Goal: Information Seeking & Learning: Learn about a topic

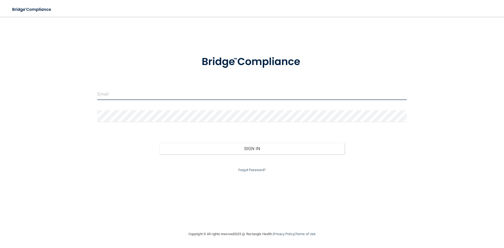
click at [129, 96] on input "email" at bounding box center [251, 94] width 309 height 12
type input "[EMAIL_ADDRESS][DOMAIN_NAME]"
drag, startPoint x: 144, startPoint y: 105, endPoint x: 146, endPoint y: 109, distance: 4.7
click at [144, 105] on form "[EMAIL_ADDRESS][DOMAIN_NAME] Invalid email/password. You don't have permission …" at bounding box center [251, 110] width 309 height 125
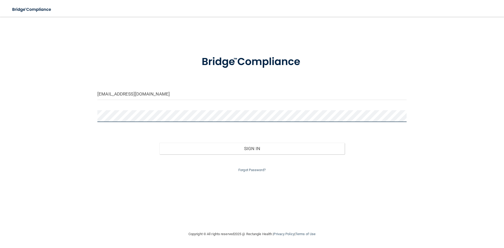
click at [159, 143] on button "Sign In" at bounding box center [252, 149] width 186 height 12
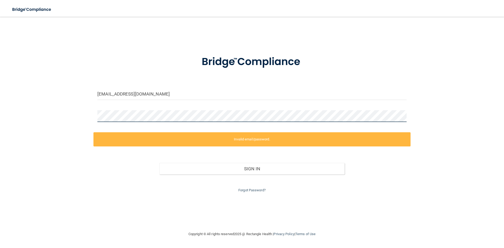
click at [85, 121] on div "[EMAIL_ADDRESS][DOMAIN_NAME] Invalid email/password. You don't have permission …" at bounding box center [251, 124] width 483 height 204
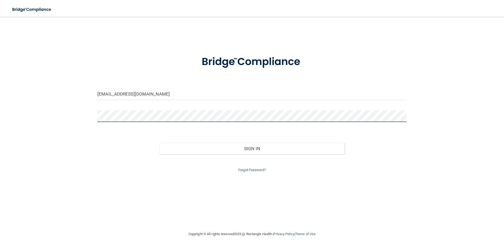
click at [159, 143] on button "Sign In" at bounding box center [252, 149] width 186 height 12
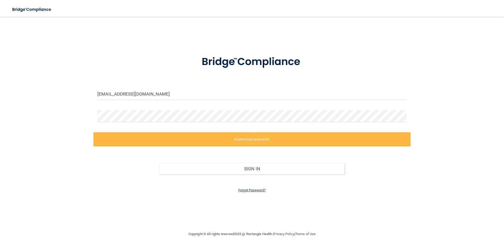
click at [247, 192] on link "Forgot Password?" at bounding box center [251, 190] width 27 height 4
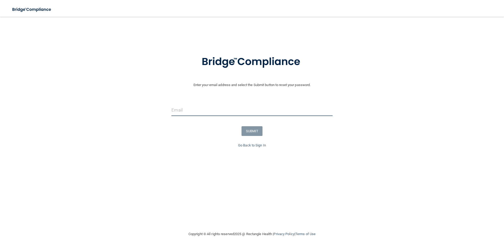
click at [228, 108] on input "email" at bounding box center [251, 110] width 161 height 12
type input "[EMAIL_ADDRESS][DOMAIN_NAME]"
click at [251, 130] on button "SUBMIT" at bounding box center [251, 131] width 21 height 10
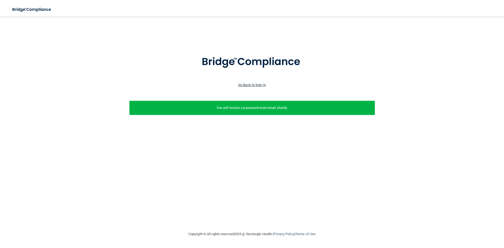
click at [260, 86] on link "Go Back to Sign In" at bounding box center [252, 85] width 28 height 4
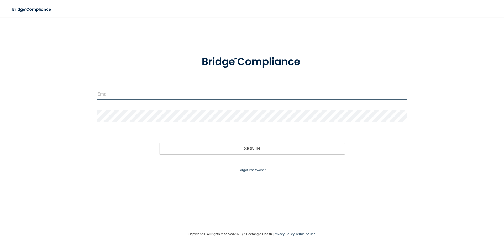
click at [108, 96] on input "email" at bounding box center [251, 94] width 309 height 12
type input "[PERSON_NAME][EMAIL_ADDRESS][DOMAIN_NAME]"
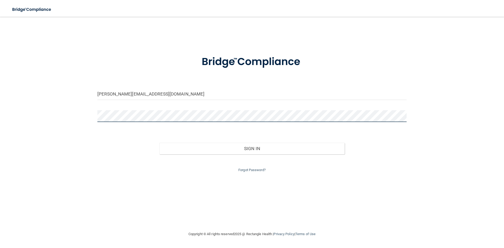
click at [159, 143] on button "Sign In" at bounding box center [252, 149] width 186 height 12
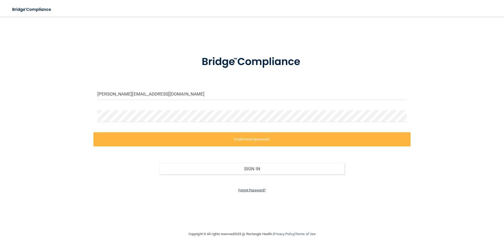
click at [255, 192] on link "Forgot Password?" at bounding box center [251, 190] width 27 height 4
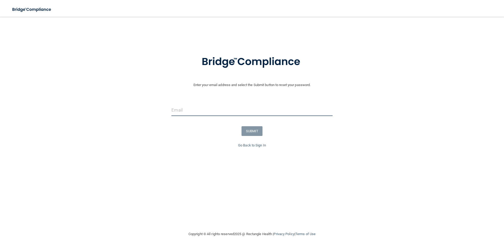
click at [208, 111] on input "email" at bounding box center [251, 110] width 161 height 12
type input "[PERSON_NAME][EMAIL_ADDRESS][DOMAIN_NAME]"
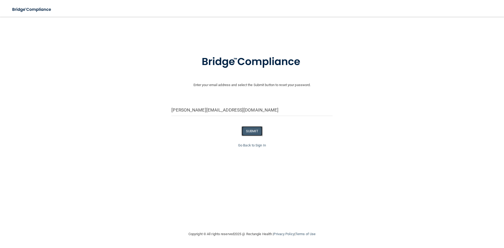
click at [245, 131] on button "SUBMIT" at bounding box center [251, 131] width 21 height 10
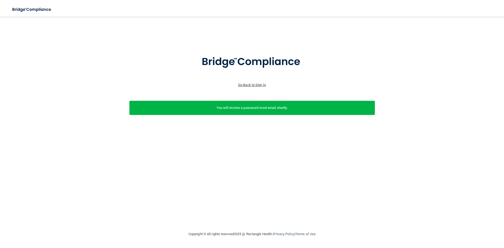
click at [260, 83] on link "Go Back to Sign In" at bounding box center [252, 85] width 28 height 4
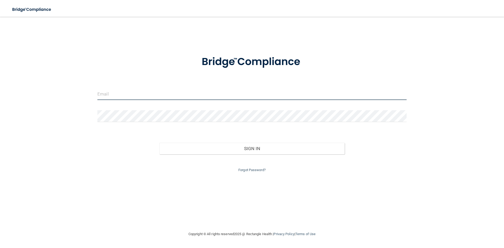
click at [168, 96] on input "email" at bounding box center [251, 94] width 309 height 12
type input "[PERSON_NAME][EMAIL_ADDRESS][DOMAIN_NAME]"
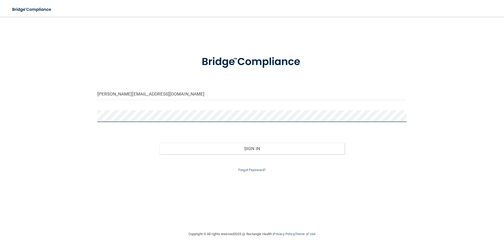
click at [159, 143] on button "Sign In" at bounding box center [252, 149] width 186 height 12
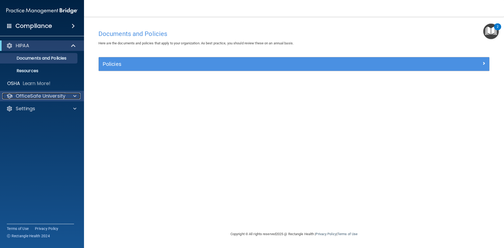
click at [64, 95] on p "OfficeSafe University" at bounding box center [41, 96] width 50 height 6
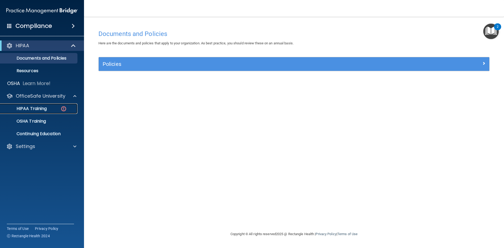
click at [30, 108] on p "HIPAA Training" at bounding box center [24, 108] width 43 height 5
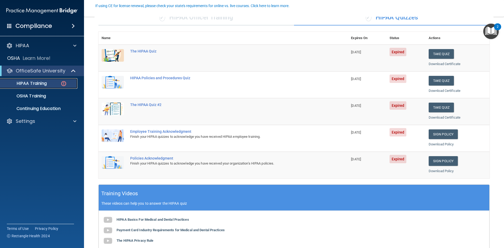
scroll to position [52, 0]
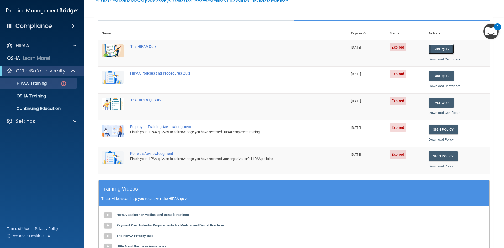
click at [439, 50] on button "Take Quiz" at bounding box center [441, 49] width 25 height 10
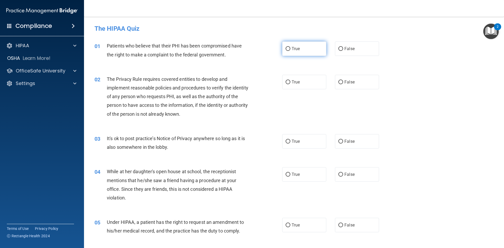
click at [303, 49] on label "True" at bounding box center [304, 48] width 44 height 14
click at [290, 49] on input "True" at bounding box center [288, 49] width 5 height 4
radio input "true"
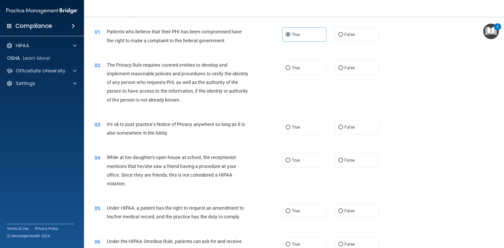
scroll to position [26, 0]
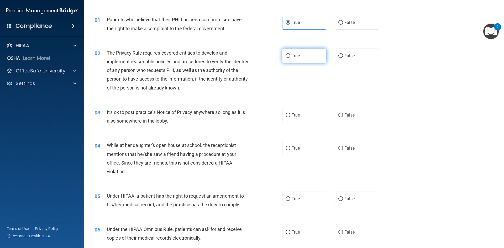
click at [303, 58] on label "True" at bounding box center [304, 56] width 44 height 14
click at [290, 58] on input "True" at bounding box center [288, 56] width 5 height 4
radio input "true"
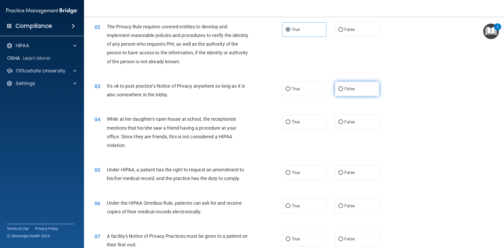
click at [349, 89] on span "False" at bounding box center [349, 88] width 10 height 5
click at [343, 89] on input "False" at bounding box center [340, 89] width 5 height 4
radio input "true"
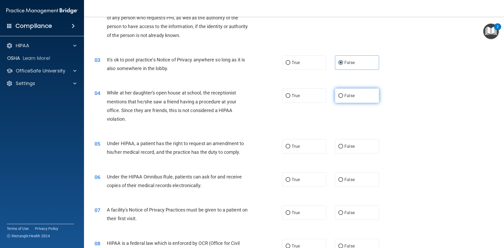
click at [347, 95] on span "False" at bounding box center [349, 95] width 10 height 5
click at [343, 95] on input "False" at bounding box center [340, 96] width 5 height 4
radio input "true"
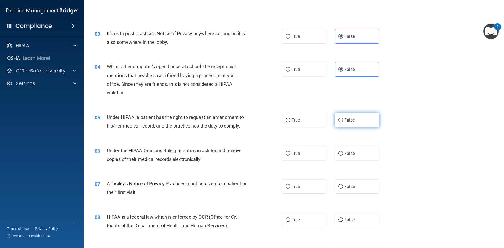
click at [356, 117] on label "False" at bounding box center [357, 120] width 44 height 14
click at [343, 118] on input "False" at bounding box center [340, 120] width 5 height 4
radio input "true"
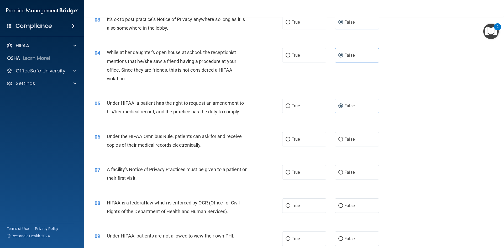
scroll to position [131, 0]
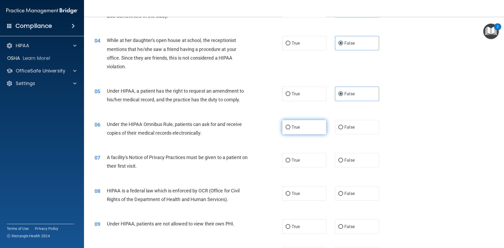
click at [308, 124] on label "True" at bounding box center [304, 127] width 44 height 14
click at [290, 125] on input "True" at bounding box center [288, 127] width 5 height 4
radio input "true"
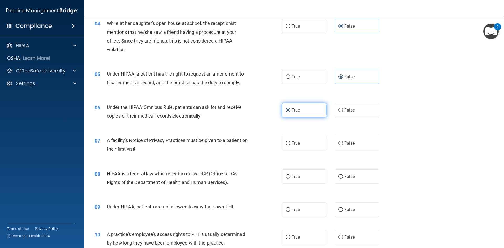
scroll to position [157, 0]
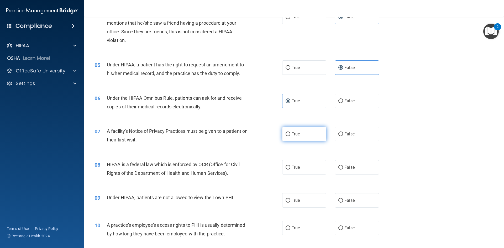
click at [311, 133] on label "True" at bounding box center [304, 134] width 44 height 14
click at [290, 133] on input "True" at bounding box center [288, 134] width 5 height 4
radio input "true"
click at [302, 166] on label "True" at bounding box center [304, 167] width 44 height 14
click at [290, 166] on input "True" at bounding box center [288, 168] width 5 height 4
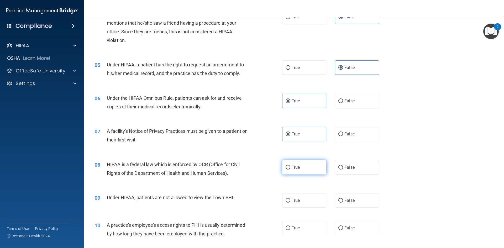
radio input "true"
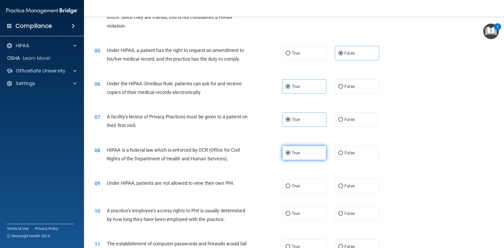
scroll to position [184, 0]
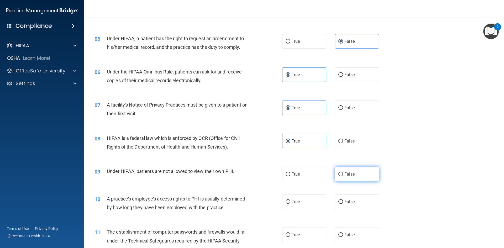
click at [346, 175] on span "False" at bounding box center [349, 174] width 10 height 5
click at [343, 175] on input "False" at bounding box center [340, 174] width 5 height 4
radio input "true"
click at [345, 198] on label "False" at bounding box center [357, 201] width 44 height 14
click at [343, 200] on input "False" at bounding box center [340, 202] width 5 height 4
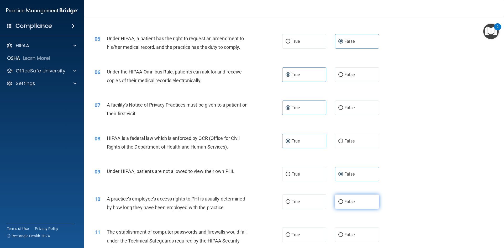
radio input "true"
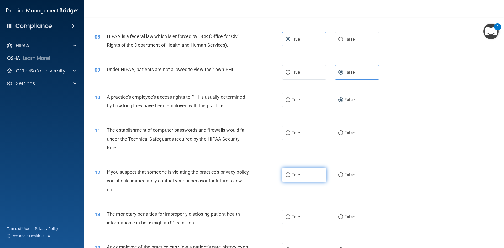
scroll to position [289, 0]
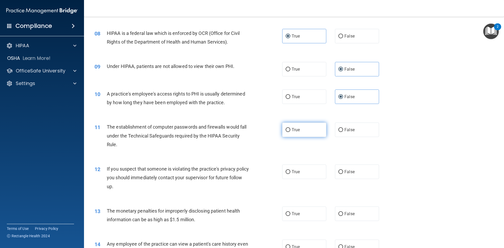
click at [294, 124] on label "True" at bounding box center [304, 130] width 44 height 14
click at [290, 128] on input "True" at bounding box center [288, 130] width 5 height 4
radio input "true"
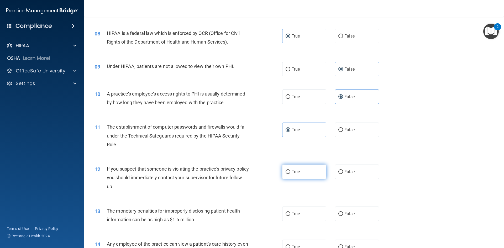
click at [297, 166] on label "True" at bounding box center [304, 172] width 44 height 14
click at [290, 170] on input "True" at bounding box center [288, 172] width 5 height 4
radio input "true"
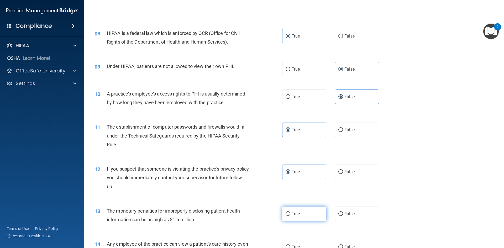
click at [299, 215] on label "True" at bounding box center [304, 214] width 44 height 14
click at [290, 215] on input "True" at bounding box center [288, 214] width 5 height 4
radio input "true"
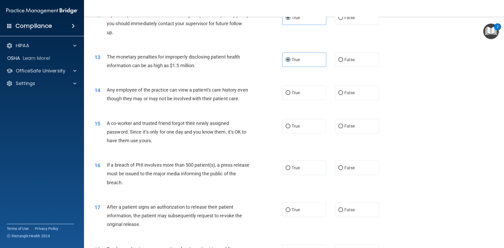
scroll to position [446, 0]
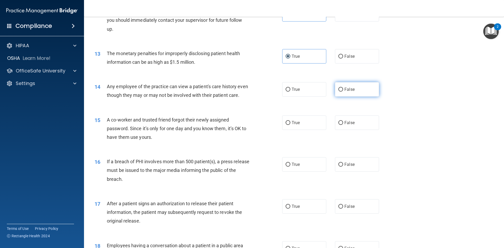
click at [346, 86] on label "False" at bounding box center [357, 89] width 44 height 14
click at [343, 88] on input "False" at bounding box center [340, 90] width 5 height 4
radio input "true"
click at [348, 130] on label "False" at bounding box center [357, 122] width 44 height 14
click at [343, 125] on input "False" at bounding box center [340, 123] width 5 height 4
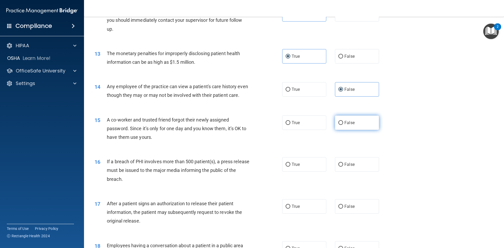
radio input "true"
click at [304, 172] on label "True" at bounding box center [304, 164] width 44 height 14
click at [290, 167] on input "True" at bounding box center [288, 165] width 5 height 4
radio input "true"
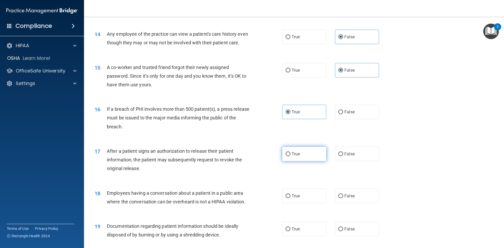
click at [302, 161] on label "True" at bounding box center [304, 154] width 44 height 14
click at [290, 156] on input "True" at bounding box center [288, 154] width 5 height 4
radio input "true"
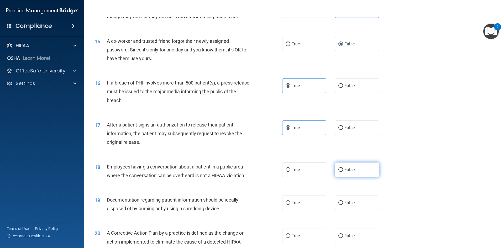
click at [353, 177] on label "False" at bounding box center [357, 169] width 44 height 14
click at [343, 172] on input "False" at bounding box center [340, 170] width 5 height 4
radio input "true"
click at [302, 210] on label "True" at bounding box center [304, 203] width 44 height 14
click at [290, 205] on input "True" at bounding box center [288, 203] width 5 height 4
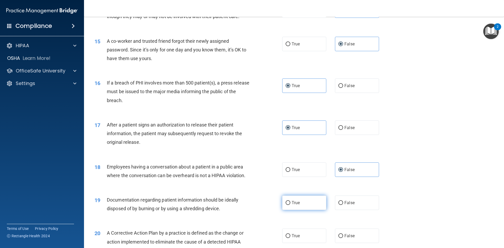
radio input "true"
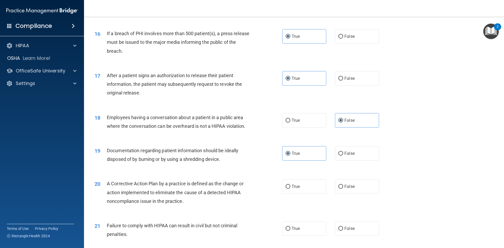
scroll to position [577, 0]
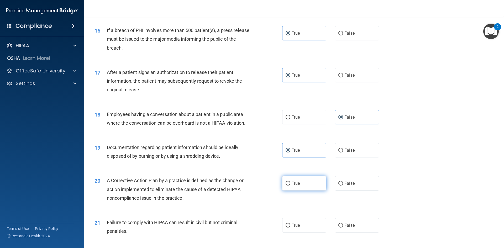
click at [308, 191] on label "True" at bounding box center [304, 183] width 44 height 14
click at [290, 186] on input "True" at bounding box center [288, 184] width 5 height 4
radio input "true"
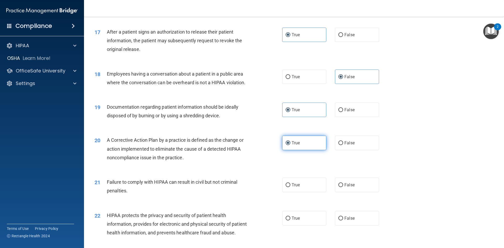
scroll to position [630, 0]
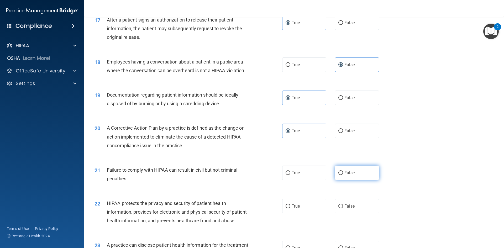
click at [350, 177] on label "False" at bounding box center [357, 173] width 44 height 14
click at [343, 175] on input "False" at bounding box center [340, 173] width 5 height 4
radio input "true"
click at [301, 213] on label "True" at bounding box center [304, 206] width 44 height 14
click at [290, 208] on input "True" at bounding box center [288, 206] width 5 height 4
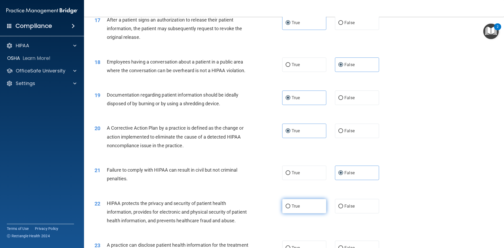
radio input "true"
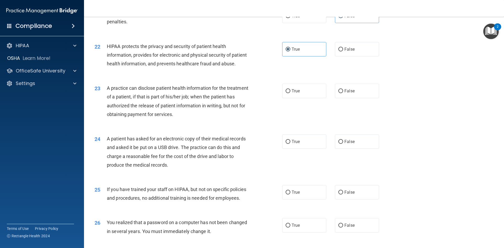
scroll to position [787, 0]
click at [355, 148] on label "False" at bounding box center [357, 141] width 44 height 14
click at [343, 143] on input "False" at bounding box center [340, 141] width 5 height 4
radio input "true"
click at [343, 98] on label "False" at bounding box center [357, 90] width 44 height 14
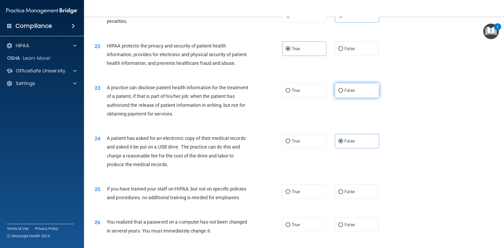
click at [343, 93] on input "False" at bounding box center [340, 91] width 5 height 4
radio input "true"
click at [292, 144] on span "True" at bounding box center [296, 141] width 8 height 5
click at [290, 143] on input "True" at bounding box center [288, 141] width 5 height 4
radio input "true"
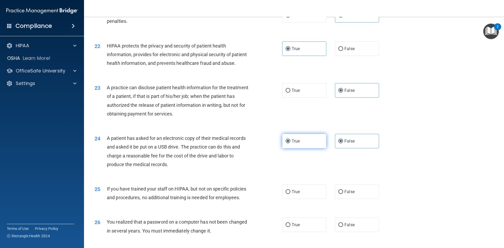
radio input "false"
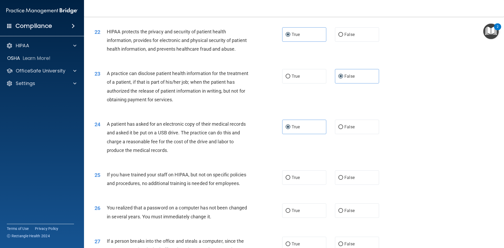
scroll to position [814, 0]
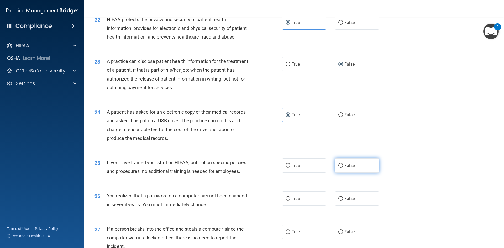
click at [344, 173] on label "False" at bounding box center [357, 165] width 44 height 14
click at [343, 168] on input "False" at bounding box center [340, 166] width 5 height 4
radio input "true"
click at [304, 206] on label "True" at bounding box center [304, 198] width 44 height 14
click at [290, 201] on input "True" at bounding box center [288, 199] width 5 height 4
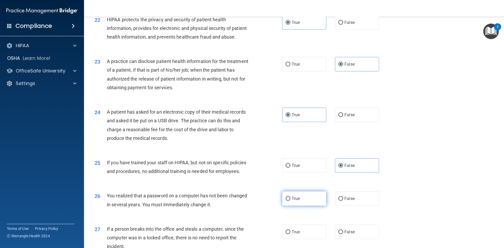
radio input "true"
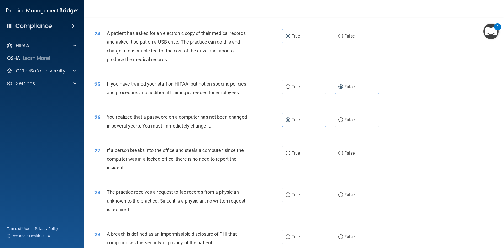
scroll to position [919, 0]
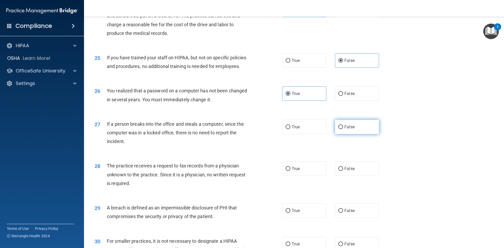
click at [347, 134] on label "False" at bounding box center [357, 127] width 44 height 14
click at [343, 129] on input "False" at bounding box center [340, 127] width 5 height 4
radio input "true"
click at [350, 171] on span "False" at bounding box center [349, 168] width 10 height 5
click at [343, 171] on input "False" at bounding box center [340, 169] width 5 height 4
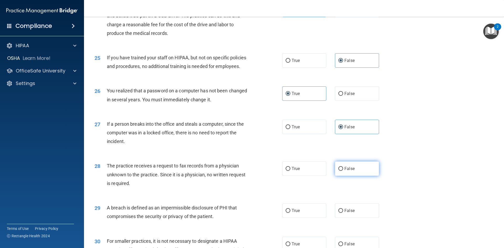
radio input "true"
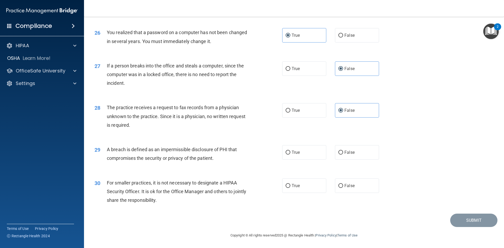
scroll to position [994, 0]
click at [300, 151] on label "True" at bounding box center [304, 152] width 44 height 14
click at [290, 151] on input "True" at bounding box center [288, 153] width 5 height 4
radio input "true"
click at [337, 179] on label "False" at bounding box center [357, 185] width 44 height 14
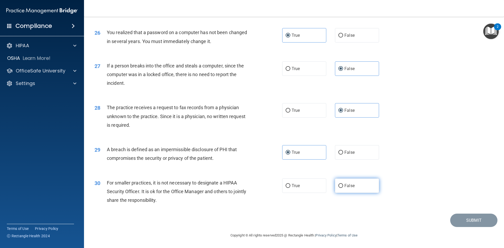
click at [338, 184] on input "False" at bounding box center [340, 186] width 5 height 4
radio input "true"
click at [458, 217] on button "Submit" at bounding box center [473, 220] width 47 height 13
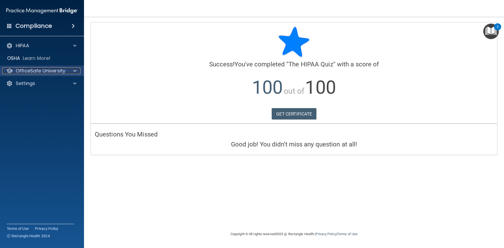
click at [53, 68] on p "OfficeSafe University" at bounding box center [41, 71] width 50 height 6
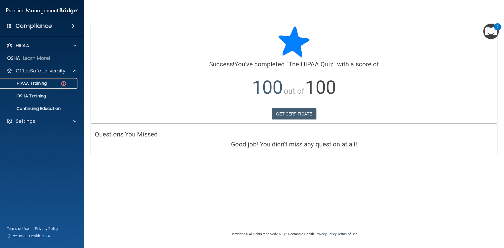
click at [41, 82] on p "HIPAA Training" at bounding box center [24, 83] width 43 height 5
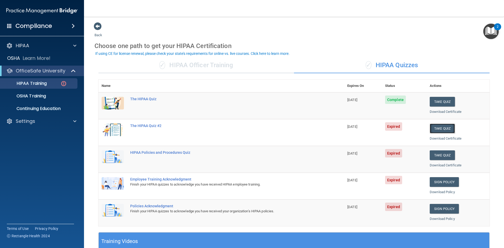
click at [441, 130] on button "Take Quiz" at bounding box center [442, 129] width 25 height 10
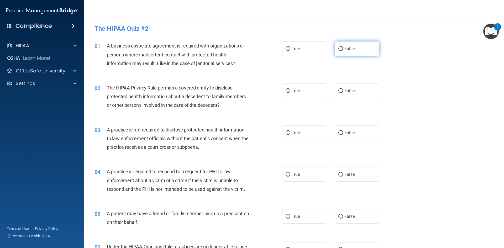
click at [356, 48] on label "False" at bounding box center [357, 48] width 44 height 14
click at [343, 48] on input "False" at bounding box center [340, 49] width 5 height 4
radio input "true"
click at [304, 90] on label "True" at bounding box center [304, 90] width 44 height 14
click at [290, 90] on input "True" at bounding box center [288, 91] width 5 height 4
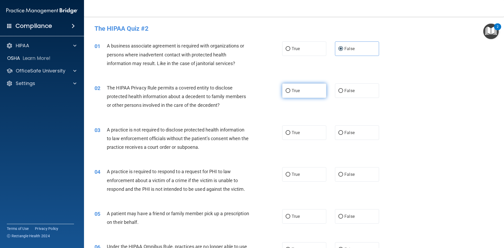
radio input "true"
click at [349, 140] on div "03 A practice is not required to disclose protected health information to law e…" at bounding box center [294, 140] width 407 height 42
click at [347, 139] on label "False" at bounding box center [357, 132] width 44 height 14
click at [343, 135] on input "False" at bounding box center [340, 133] width 5 height 4
radio input "true"
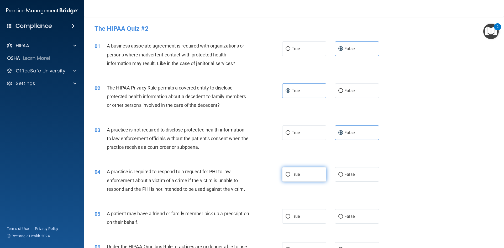
click at [307, 176] on label "True" at bounding box center [304, 174] width 44 height 14
click at [290, 176] on input "True" at bounding box center [288, 175] width 5 height 4
radio input "true"
click at [302, 218] on label "True" at bounding box center [304, 216] width 44 height 14
click at [290, 218] on input "True" at bounding box center [288, 217] width 5 height 4
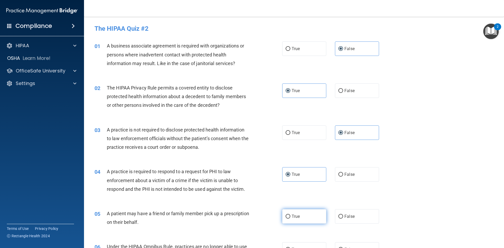
radio input "true"
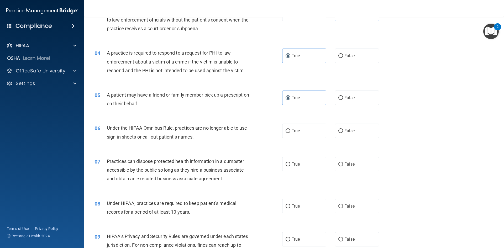
scroll to position [131, 0]
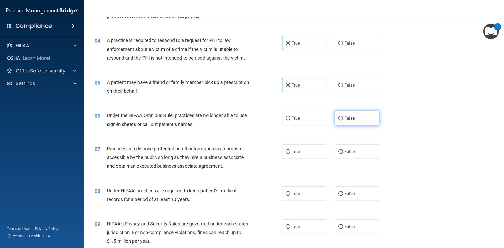
click at [356, 122] on label "False" at bounding box center [357, 118] width 44 height 14
click at [343, 120] on input "False" at bounding box center [340, 119] width 5 height 4
radio input "true"
click at [354, 150] on label "False" at bounding box center [357, 151] width 44 height 14
click at [343, 150] on input "False" at bounding box center [340, 152] width 5 height 4
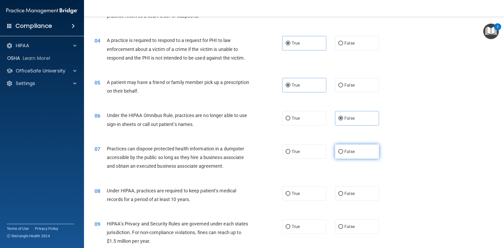
radio input "true"
click at [353, 190] on label "False" at bounding box center [357, 193] width 44 height 14
click at [343, 192] on input "False" at bounding box center [340, 194] width 5 height 4
radio input "true"
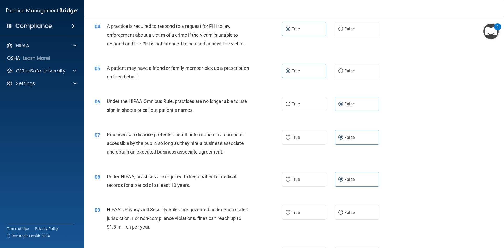
scroll to position [157, 0]
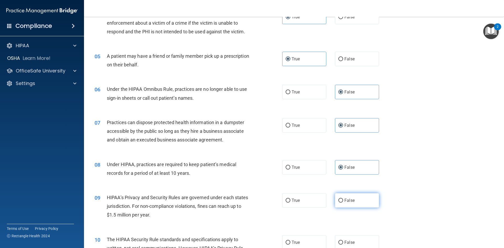
click at [352, 193] on label "False" at bounding box center [357, 200] width 44 height 14
click at [343, 199] on input "False" at bounding box center [340, 201] width 5 height 4
radio input "true"
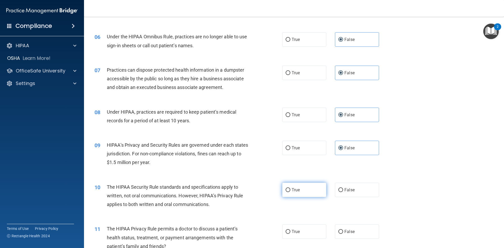
click at [305, 185] on label "True" at bounding box center [304, 190] width 44 height 14
click at [290, 188] on input "True" at bounding box center [288, 190] width 5 height 4
radio input "true"
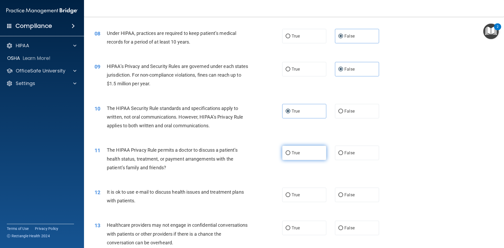
click at [299, 152] on label "True" at bounding box center [304, 153] width 44 height 14
click at [290, 152] on input "True" at bounding box center [288, 153] width 5 height 4
radio input "true"
click at [299, 196] on label "True" at bounding box center [304, 195] width 44 height 14
click at [290, 196] on input "True" at bounding box center [288, 195] width 5 height 4
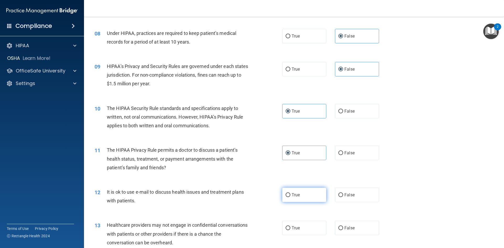
radio input "true"
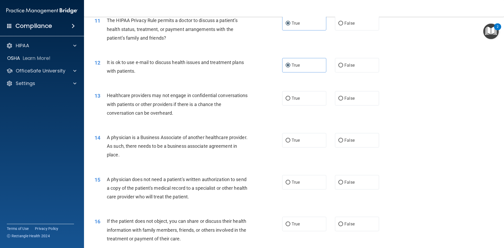
scroll to position [420, 0]
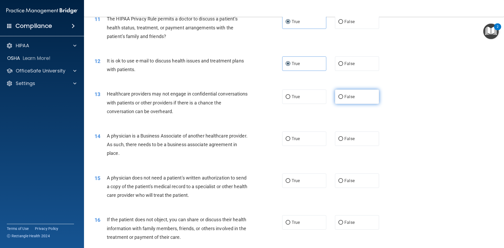
click at [354, 97] on label "False" at bounding box center [357, 96] width 44 height 14
click at [343, 97] on input "False" at bounding box center [340, 97] width 5 height 4
radio input "true"
click at [353, 141] on label "False" at bounding box center [357, 138] width 44 height 14
click at [343, 141] on input "False" at bounding box center [340, 139] width 5 height 4
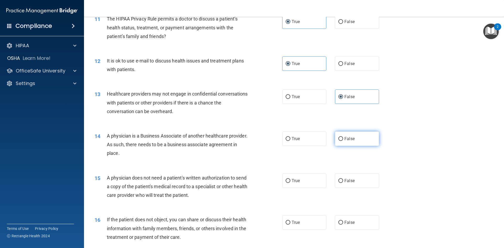
radio input "true"
click at [316, 180] on label "True" at bounding box center [304, 180] width 44 height 14
click at [290, 180] on input "True" at bounding box center [288, 181] width 5 height 4
radio input "true"
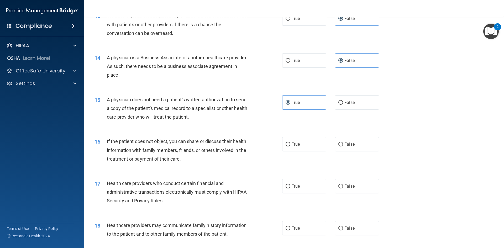
scroll to position [499, 0]
click at [305, 148] on label "True" at bounding box center [304, 143] width 44 height 14
click at [290, 146] on input "True" at bounding box center [288, 144] width 5 height 4
radio input "true"
click at [307, 176] on div "17 Health care providers who conduct certain financial and administrative trans…" at bounding box center [294, 193] width 407 height 42
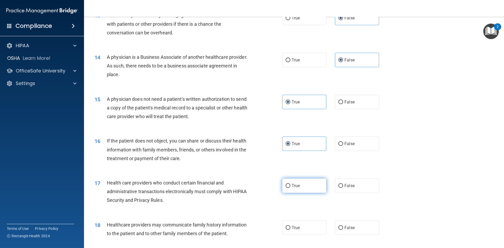
click at [307, 184] on label "True" at bounding box center [304, 185] width 44 height 14
click at [290, 184] on input "True" at bounding box center [288, 186] width 5 height 4
radio input "true"
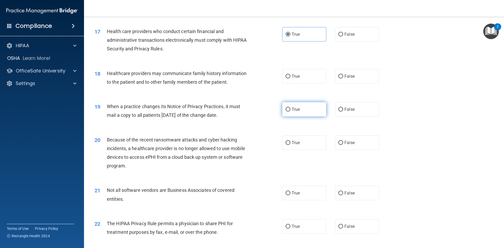
scroll to position [682, 0]
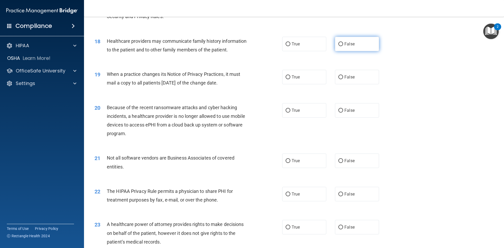
click at [355, 46] on label "False" at bounding box center [357, 44] width 44 height 14
click at [343, 46] on input "False" at bounding box center [340, 44] width 5 height 4
radio input "true"
click at [356, 79] on label "False" at bounding box center [357, 77] width 44 height 14
click at [343, 79] on input "False" at bounding box center [340, 77] width 5 height 4
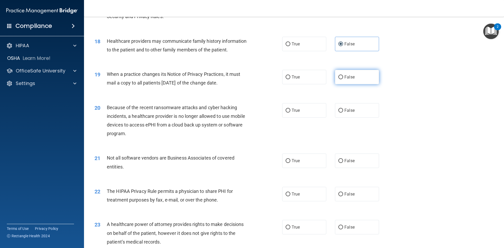
radio input "true"
click at [352, 102] on div "20 Because of the recent ransomware attacks and cyber hacking incidents, a heal…" at bounding box center [294, 122] width 407 height 51
click at [353, 113] on label "False" at bounding box center [357, 110] width 44 height 14
click at [343, 113] on input "False" at bounding box center [340, 111] width 5 height 4
radio input "true"
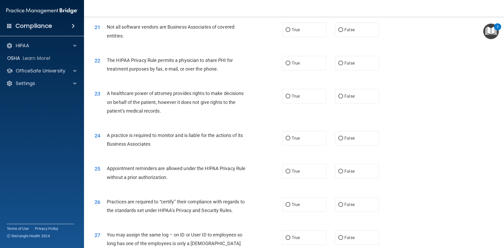
scroll to position [814, 0]
click at [296, 30] on span "True" at bounding box center [296, 29] width 8 height 5
click at [290, 30] on input "True" at bounding box center [288, 30] width 5 height 4
radio input "true"
click at [300, 65] on label "True" at bounding box center [304, 63] width 44 height 14
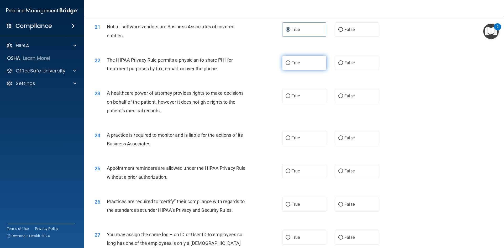
click at [290, 65] on input "True" at bounding box center [288, 63] width 5 height 4
radio input "true"
click at [344, 98] on label "False" at bounding box center [357, 96] width 44 height 14
click at [343, 98] on input "False" at bounding box center [340, 96] width 5 height 4
radio input "true"
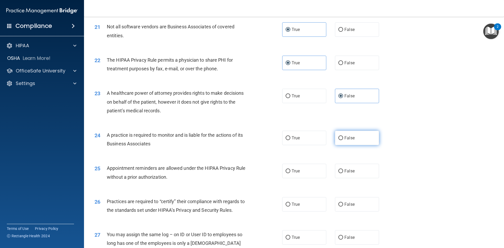
click at [355, 135] on label "False" at bounding box center [357, 138] width 44 height 14
click at [343, 136] on input "False" at bounding box center [340, 138] width 5 height 4
radio input "true"
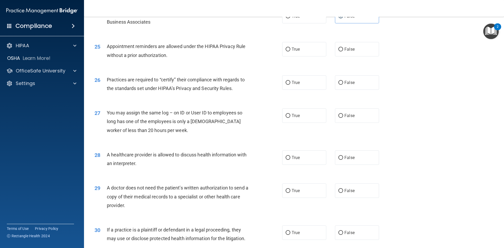
scroll to position [945, 0]
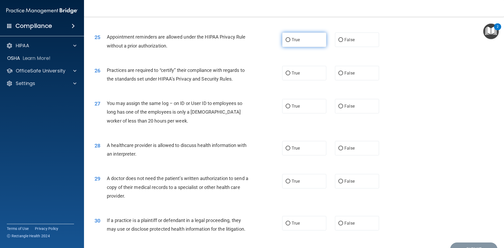
click at [295, 44] on label "True" at bounding box center [304, 40] width 44 height 14
click at [290, 42] on input "True" at bounding box center [288, 40] width 5 height 4
radio input "true"
click at [351, 76] on label "False" at bounding box center [357, 73] width 44 height 14
click at [343, 75] on input "False" at bounding box center [340, 73] width 5 height 4
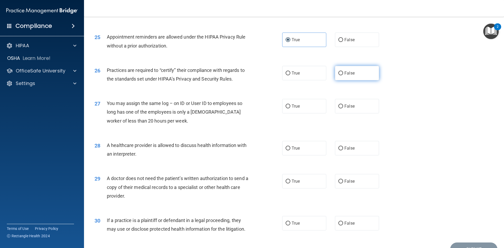
radio input "true"
click at [354, 98] on div "27 You may assign the same log – on ID or User ID to employees so long has one …" at bounding box center [294, 113] width 407 height 42
click at [355, 102] on label "False" at bounding box center [357, 106] width 44 height 14
click at [343, 104] on input "False" at bounding box center [340, 106] width 5 height 4
radio input "true"
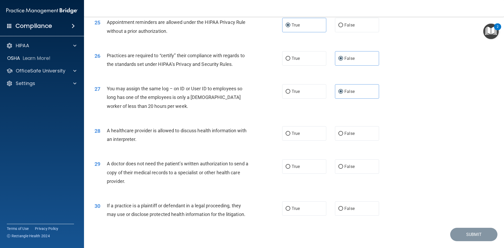
scroll to position [974, 0]
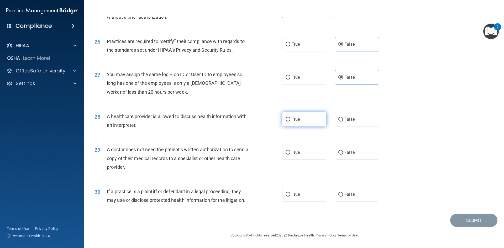
click at [303, 117] on label "True" at bounding box center [304, 119] width 44 height 14
click at [290, 118] on input "True" at bounding box center [288, 120] width 5 height 4
radio input "true"
click at [303, 150] on label "True" at bounding box center [304, 152] width 44 height 14
click at [290, 151] on input "True" at bounding box center [288, 153] width 5 height 4
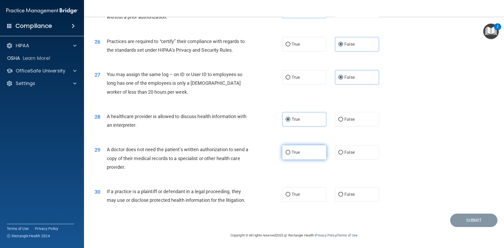
radio input "true"
click at [295, 198] on label "True" at bounding box center [304, 194] width 44 height 14
click at [290, 197] on input "True" at bounding box center [288, 195] width 5 height 4
radio input "true"
click at [457, 223] on button "Submit" at bounding box center [473, 220] width 47 height 13
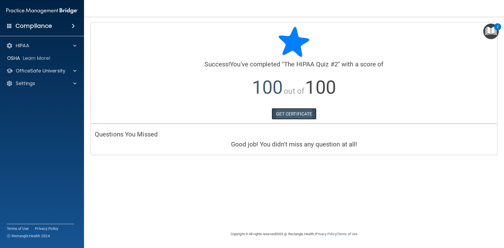
click at [288, 114] on link "GET CERTIFICATE" at bounding box center [294, 114] width 45 height 12
click at [33, 49] on div "HIPAA" at bounding box center [42, 45] width 84 height 10
click at [40, 74] on p "OfficeSafe University" at bounding box center [41, 71] width 50 height 6
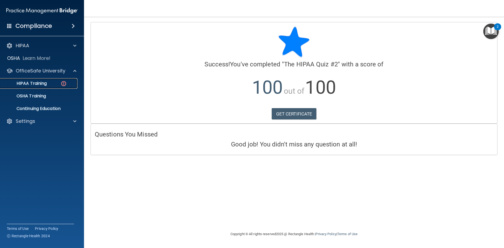
click at [46, 84] on p "HIPAA Training" at bounding box center [24, 83] width 43 height 5
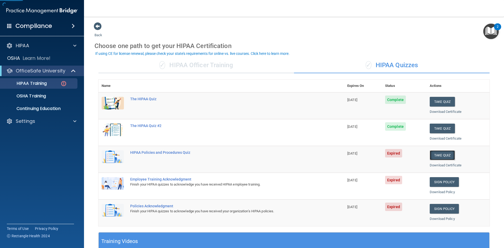
click at [432, 154] on button "Take Quiz" at bounding box center [442, 155] width 25 height 10
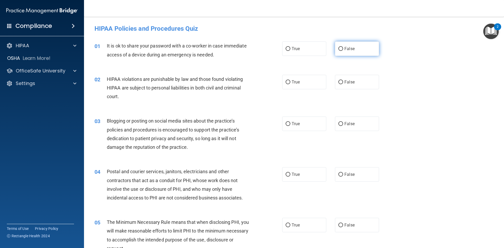
click at [351, 48] on span "False" at bounding box center [349, 48] width 10 height 5
click at [343, 48] on input "False" at bounding box center [340, 49] width 5 height 4
radio input "true"
click at [298, 81] on label "True" at bounding box center [304, 82] width 44 height 14
click at [290, 81] on input "True" at bounding box center [288, 82] width 5 height 4
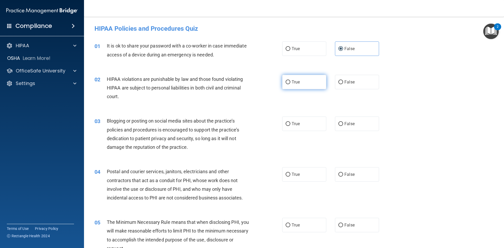
radio input "true"
click at [354, 119] on label "False" at bounding box center [357, 124] width 44 height 14
click at [343, 122] on input "False" at bounding box center [340, 124] width 5 height 4
radio input "true"
click at [304, 173] on label "True" at bounding box center [304, 174] width 44 height 14
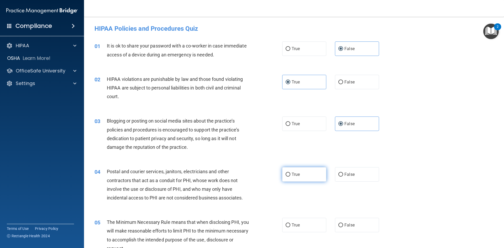
click at [290, 173] on input "True" at bounding box center [288, 175] width 5 height 4
radio input "true"
click at [300, 219] on label "True" at bounding box center [304, 225] width 44 height 14
click at [290, 223] on input "True" at bounding box center [288, 225] width 5 height 4
radio input "true"
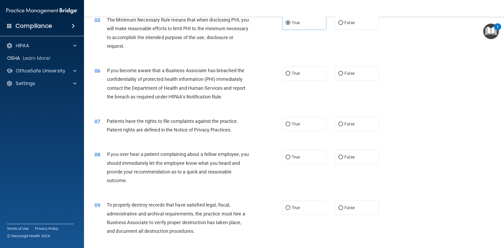
scroll to position [210, 0]
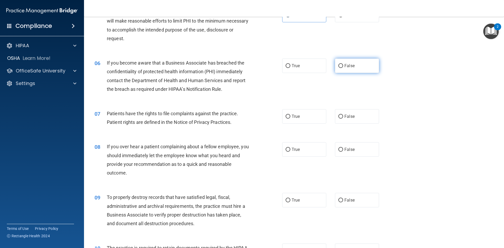
click at [353, 65] on label "False" at bounding box center [357, 66] width 44 height 14
click at [343, 65] on input "False" at bounding box center [340, 66] width 5 height 4
radio input "true"
click at [308, 117] on label "True" at bounding box center [304, 116] width 44 height 14
click at [290, 117] on input "True" at bounding box center [288, 117] width 5 height 4
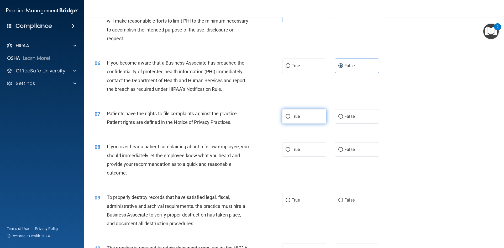
radio input "true"
click at [355, 146] on label "False" at bounding box center [357, 149] width 44 height 14
click at [343, 148] on input "False" at bounding box center [340, 150] width 5 height 4
radio input "true"
click at [346, 191] on div "09 To properly destroy records that have satisfied legal, fiscal, administrativ…" at bounding box center [294, 211] width 407 height 51
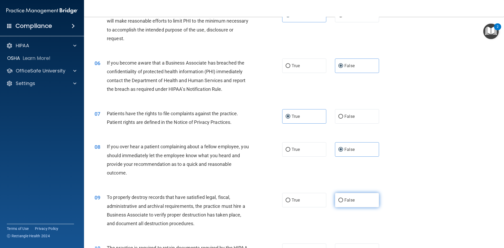
click at [347, 198] on span "False" at bounding box center [349, 200] width 10 height 5
click at [343, 198] on input "False" at bounding box center [340, 200] width 5 height 4
radio input "true"
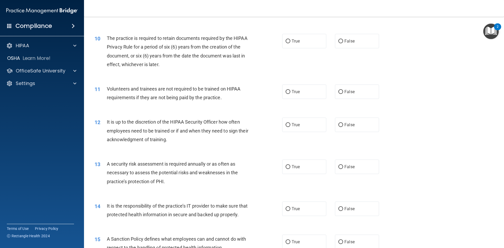
scroll to position [420, 0]
click at [304, 40] on label "True" at bounding box center [304, 41] width 44 height 14
click at [290, 40] on input "True" at bounding box center [288, 41] width 5 height 4
radio input "true"
click at [355, 89] on label "False" at bounding box center [357, 91] width 44 height 14
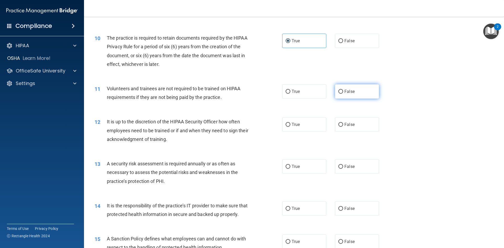
click at [343, 90] on input "False" at bounding box center [340, 92] width 5 height 4
radio input "true"
click at [353, 122] on label "False" at bounding box center [357, 124] width 44 height 14
click at [343, 123] on input "False" at bounding box center [340, 125] width 5 height 4
radio input "true"
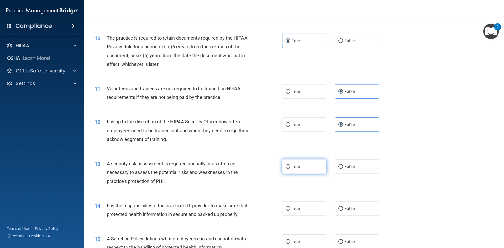
click at [309, 167] on label "True" at bounding box center [304, 166] width 44 height 14
click at [290, 167] on input "True" at bounding box center [288, 167] width 5 height 4
radio input "true"
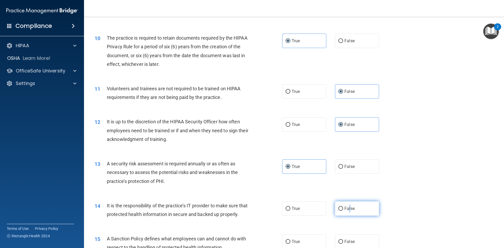
click at [348, 205] on label "False" at bounding box center [357, 208] width 44 height 14
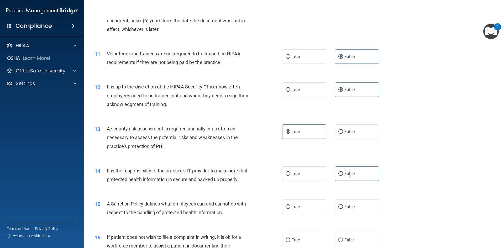
scroll to position [525, 0]
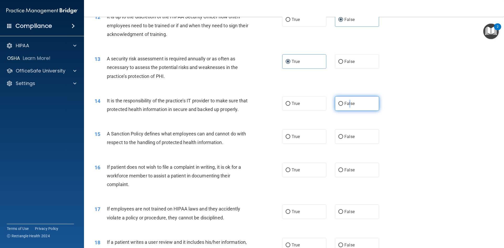
click at [349, 102] on span "False" at bounding box center [349, 103] width 10 height 5
click at [343, 102] on input "False" at bounding box center [340, 104] width 5 height 4
radio input "true"
click at [351, 139] on span "False" at bounding box center [349, 136] width 10 height 5
click at [343, 139] on input "False" at bounding box center [340, 137] width 5 height 4
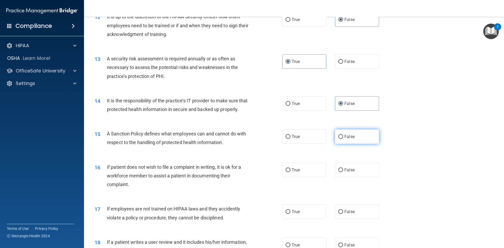
radio input "true"
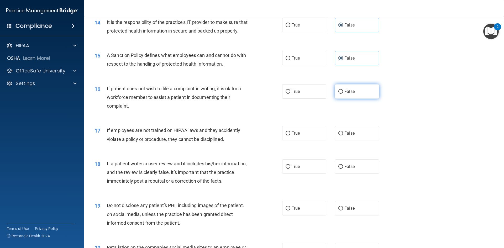
scroll to position [604, 0]
click at [300, 98] on label "True" at bounding box center [304, 91] width 44 height 14
click at [290, 93] on input "True" at bounding box center [288, 91] width 5 height 4
radio input "true"
click at [354, 140] on label "False" at bounding box center [357, 133] width 44 height 14
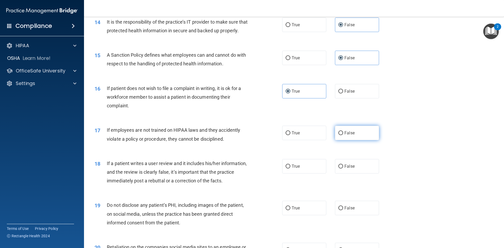
click at [343, 135] on input "False" at bounding box center [340, 133] width 5 height 4
radio input "true"
click at [353, 173] on label "False" at bounding box center [357, 166] width 44 height 14
click at [343, 168] on input "False" at bounding box center [340, 167] width 5 height 4
radio input "true"
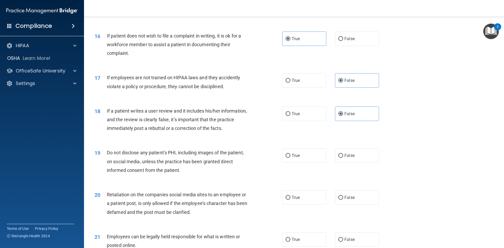
scroll to position [682, 0]
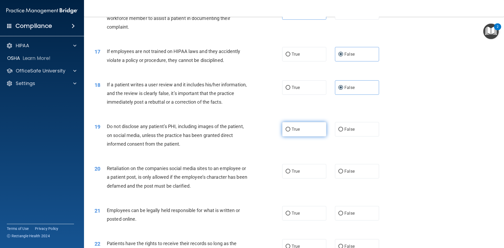
click at [305, 136] on label "True" at bounding box center [304, 129] width 44 height 14
click at [290, 131] on input "True" at bounding box center [288, 130] width 5 height 4
radio input "true"
click at [350, 174] on label "False" at bounding box center [357, 171] width 44 height 14
click at [343, 173] on input "False" at bounding box center [340, 172] width 5 height 4
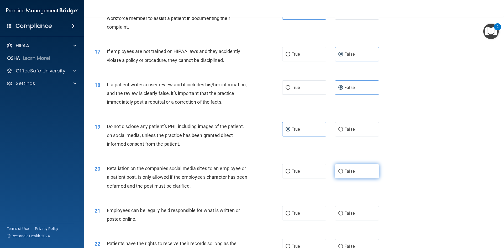
radio input "true"
click at [313, 214] on div "21 Employees can be legally held responsible for what is written or posted onli…" at bounding box center [294, 215] width 407 height 33
click at [314, 218] on label "True" at bounding box center [304, 213] width 44 height 14
click at [290, 215] on input "True" at bounding box center [288, 214] width 5 height 4
radio input "true"
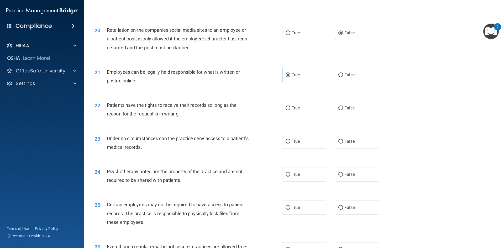
scroll to position [840, 0]
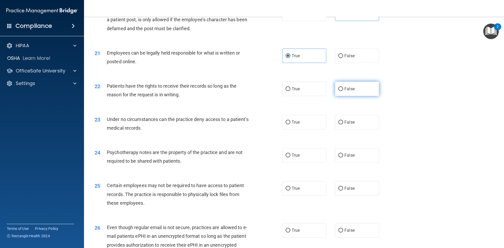
click at [336, 96] on label "False" at bounding box center [357, 89] width 44 height 14
click at [338, 91] on input "False" at bounding box center [340, 89] width 5 height 4
radio input "true"
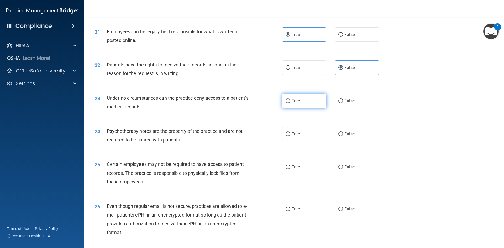
scroll to position [892, 0]
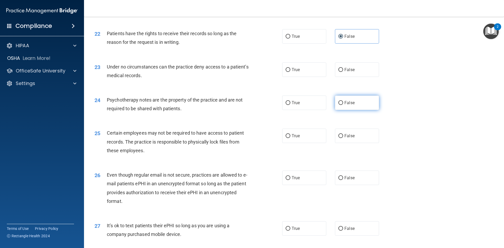
click at [358, 106] on label "False" at bounding box center [357, 103] width 44 height 14
click at [343, 105] on input "False" at bounding box center [340, 103] width 5 height 4
radio input "true"
click at [349, 72] on span "False" at bounding box center [349, 69] width 10 height 5
click at [343, 72] on input "False" at bounding box center [340, 70] width 5 height 4
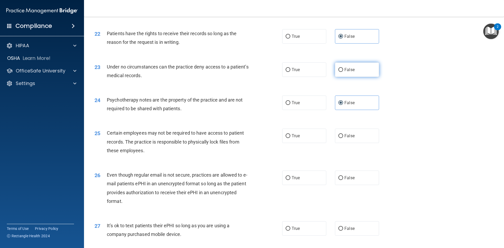
radio input "true"
click at [312, 110] on label "True" at bounding box center [304, 103] width 44 height 14
click at [290, 105] on input "True" at bounding box center [288, 103] width 5 height 4
radio input "true"
radio input "false"
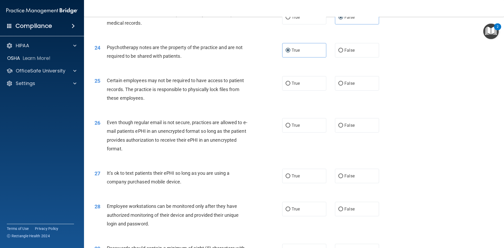
scroll to position [971, 0]
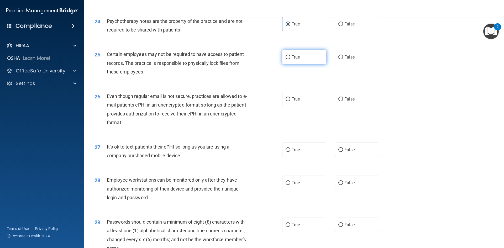
click at [289, 64] on label "True" at bounding box center [304, 57] width 44 height 14
click at [289, 59] on input "True" at bounding box center [288, 57] width 5 height 4
radio input "true"
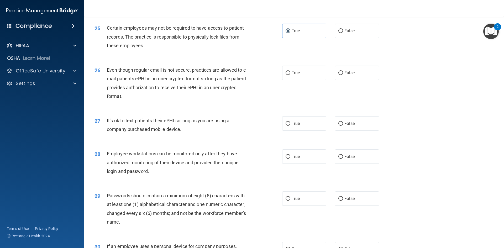
scroll to position [1024, 0]
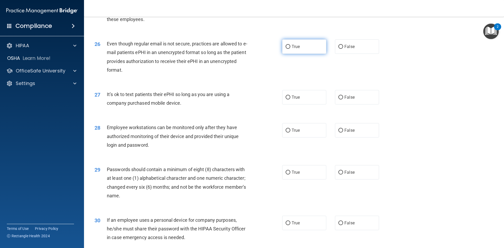
click at [302, 54] on label "True" at bounding box center [304, 46] width 44 height 14
click at [290, 49] on input "True" at bounding box center [288, 47] width 5 height 4
radio input "true"
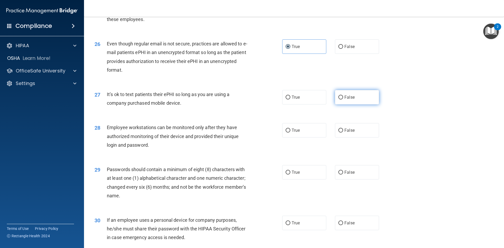
click at [341, 104] on label "False" at bounding box center [357, 97] width 44 height 14
click at [341, 99] on input "False" at bounding box center [340, 98] width 5 height 4
radio input "true"
click at [341, 138] on label "False" at bounding box center [357, 130] width 44 height 14
click at [341, 133] on input "False" at bounding box center [340, 131] width 5 height 4
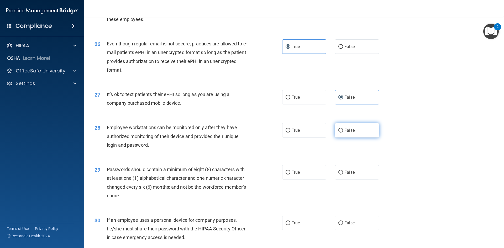
radio input "true"
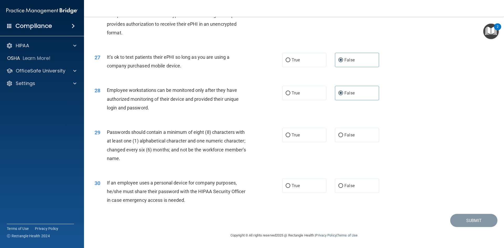
scroll to position [1069, 0]
click at [293, 136] on span "True" at bounding box center [296, 135] width 8 height 5
click at [290, 136] on input "True" at bounding box center [288, 135] width 5 height 4
radio input "true"
click at [317, 192] on label "True" at bounding box center [304, 185] width 44 height 14
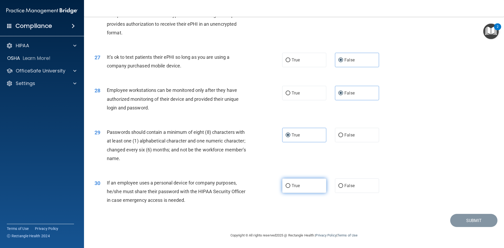
click at [290, 188] on input "True" at bounding box center [288, 186] width 5 height 4
radio input "true"
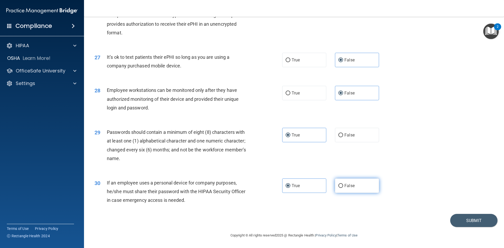
click at [340, 188] on label "False" at bounding box center [357, 185] width 44 height 14
click at [340, 188] on input "False" at bounding box center [340, 186] width 5 height 4
radio input "true"
radio input "false"
click at [466, 221] on button "Submit" at bounding box center [473, 220] width 47 height 13
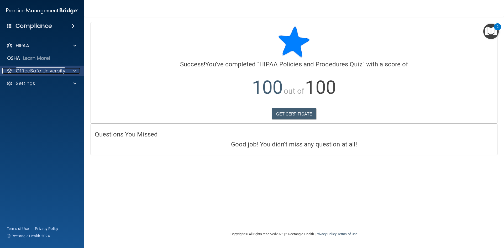
click at [48, 72] on p "OfficeSafe University" at bounding box center [41, 71] width 50 height 6
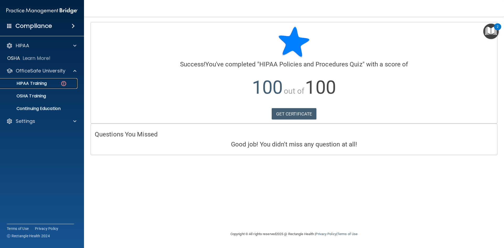
click at [46, 87] on link "HIPAA Training" at bounding box center [36, 83] width 83 height 10
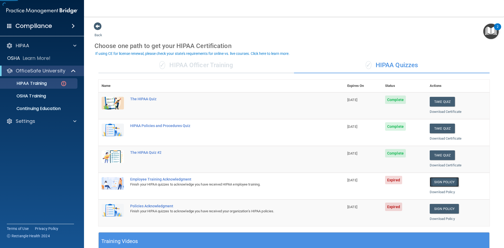
click at [442, 177] on link "Sign Policy" at bounding box center [444, 182] width 29 height 10
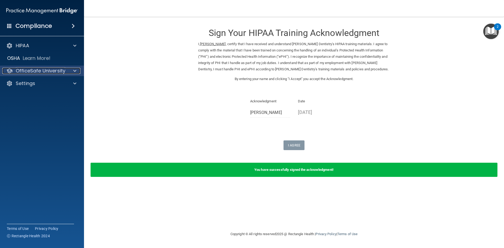
click at [64, 71] on p "OfficeSafe University" at bounding box center [41, 71] width 50 height 6
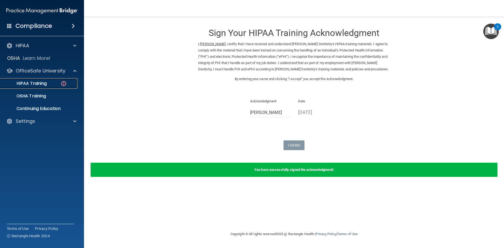
click at [60, 87] on link "HIPAA Training" at bounding box center [36, 83] width 83 height 10
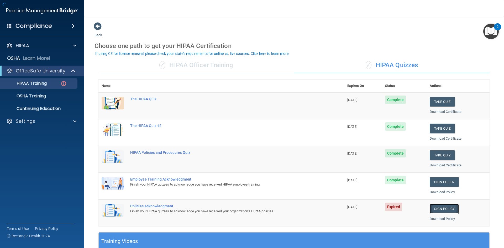
click at [441, 209] on link "Sign Policy" at bounding box center [444, 209] width 29 height 10
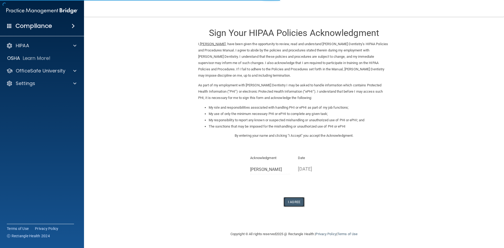
click at [297, 199] on button "I Agree" at bounding box center [293, 202] width 21 height 10
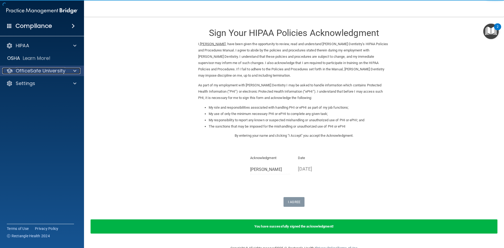
click at [65, 69] on div "OfficeSafe University" at bounding box center [34, 71] width 65 height 6
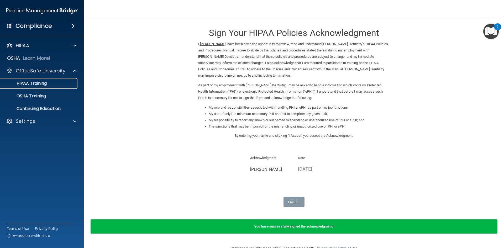
click at [60, 84] on div "HIPAA Training" at bounding box center [39, 83] width 72 height 5
